Goal: Find specific page/section: Find specific page/section

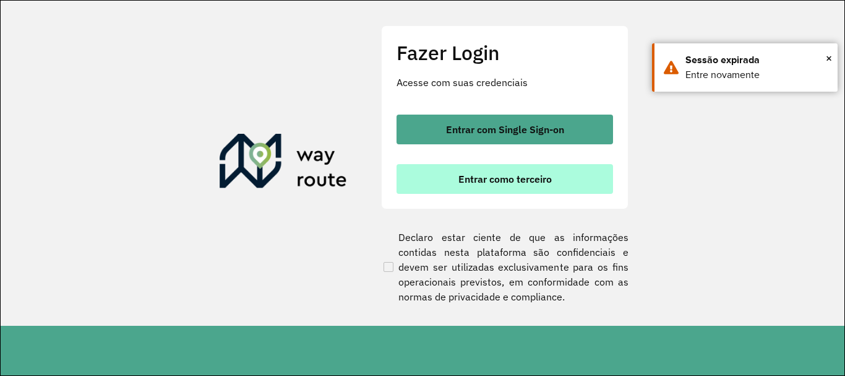
click at [550, 164] on button "Entrar como terceiro" at bounding box center [505, 179] width 217 height 30
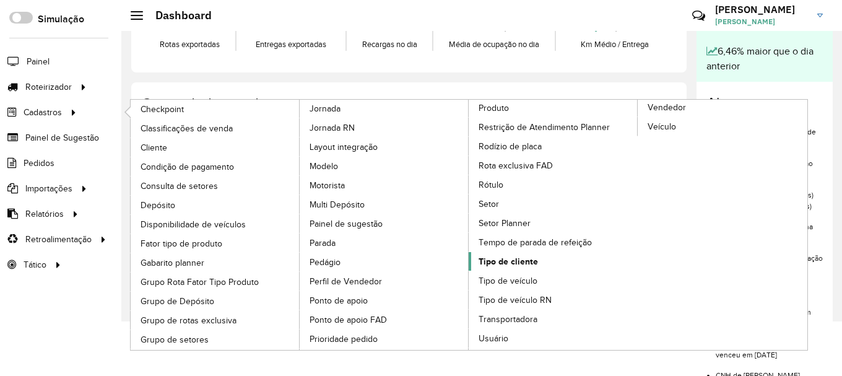
scroll to position [62, 0]
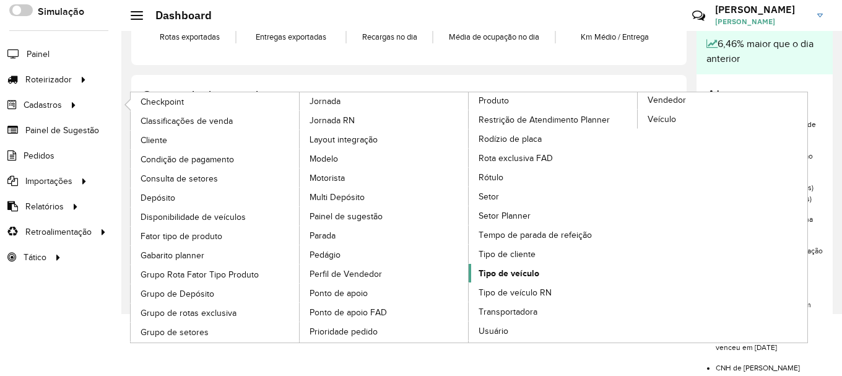
click at [520, 273] on span "Tipo de veículo" at bounding box center [508, 273] width 61 height 13
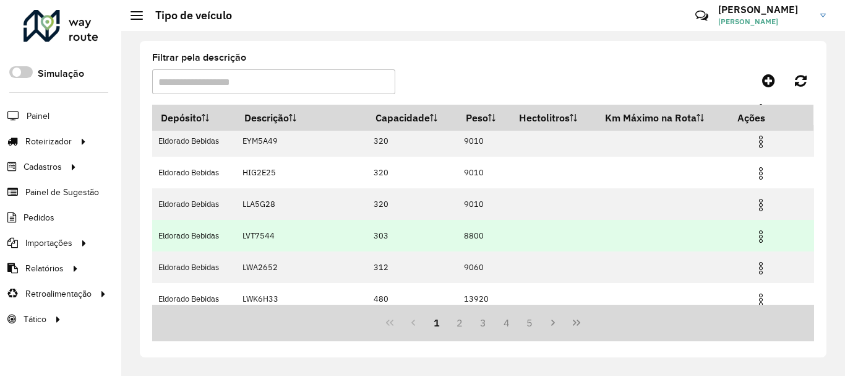
scroll to position [205, 0]
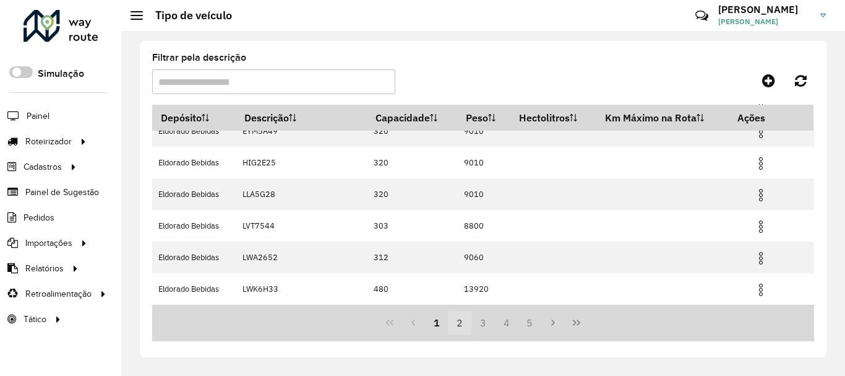
click at [462, 321] on button "2" at bounding box center [460, 323] width 24 height 24
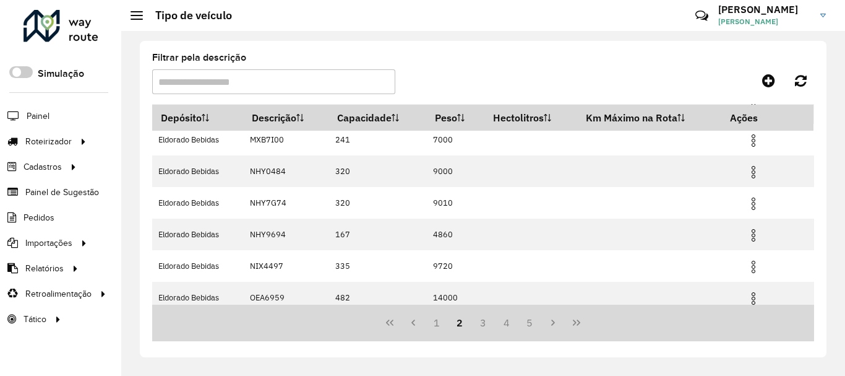
scroll to position [144, 0]
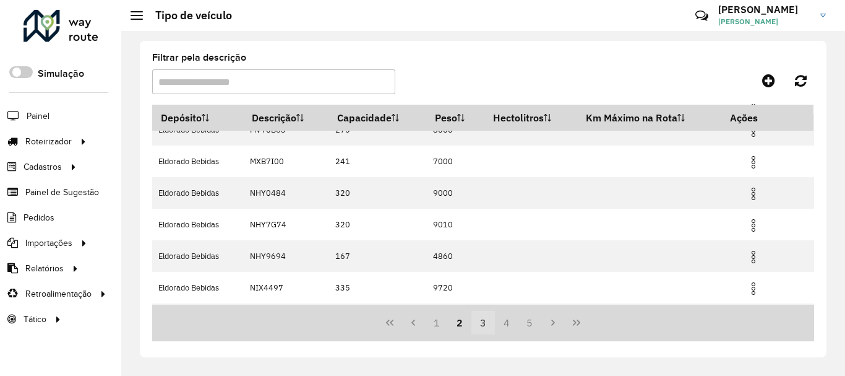
click at [486, 325] on button "3" at bounding box center [484, 323] width 24 height 24
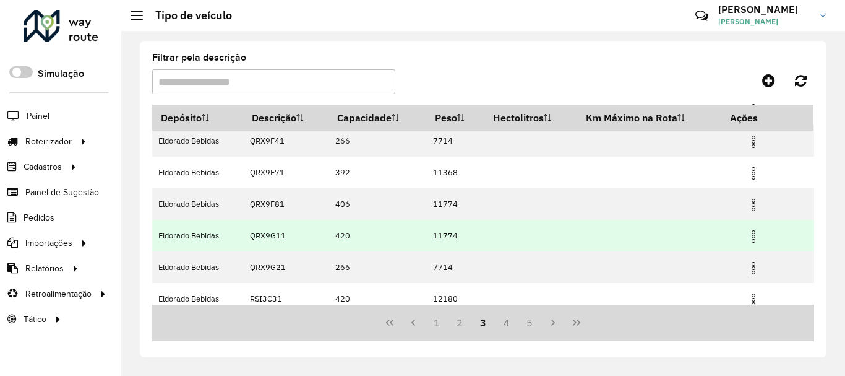
scroll to position [205, 0]
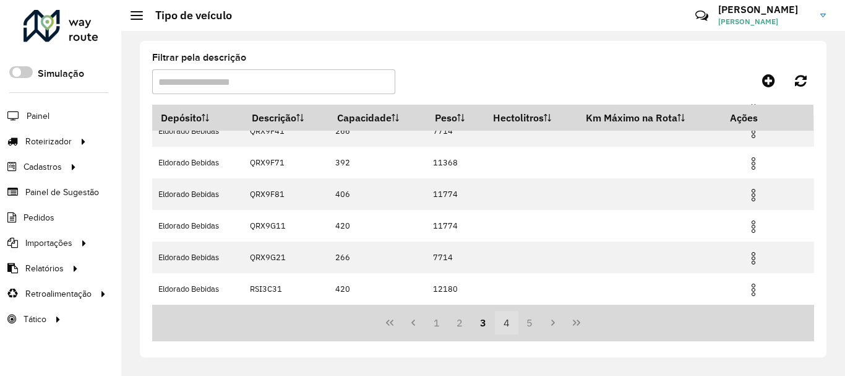
click at [509, 319] on button "4" at bounding box center [507, 323] width 24 height 24
click at [508, 321] on button "5" at bounding box center [507, 323] width 24 height 24
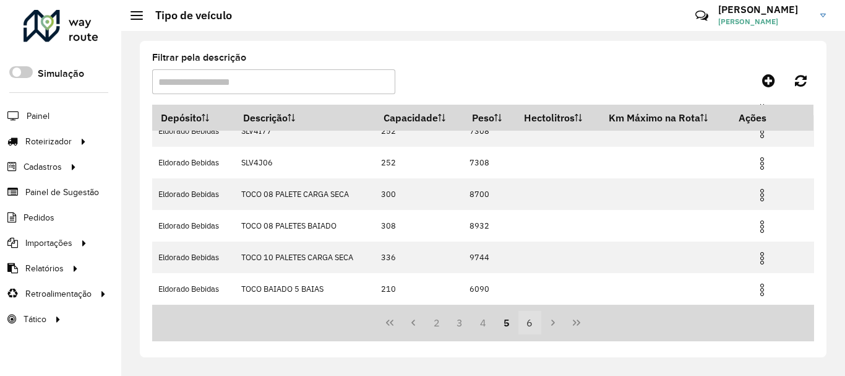
click at [533, 329] on button "6" at bounding box center [531, 323] width 24 height 24
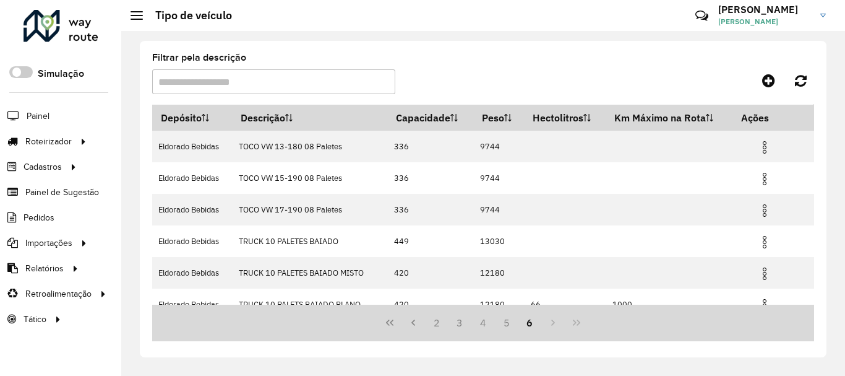
scroll to position [0, 0]
click at [66, 27] on div at bounding box center [61, 26] width 75 height 32
